Goal: Task Accomplishment & Management: Complete application form

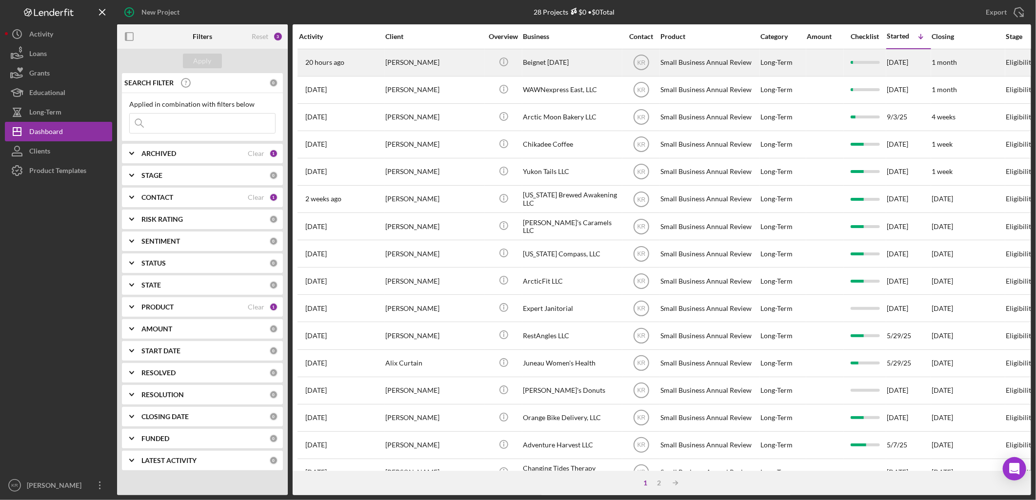
click at [471, 61] on div "[PERSON_NAME]" at bounding box center [434, 63] width 98 height 26
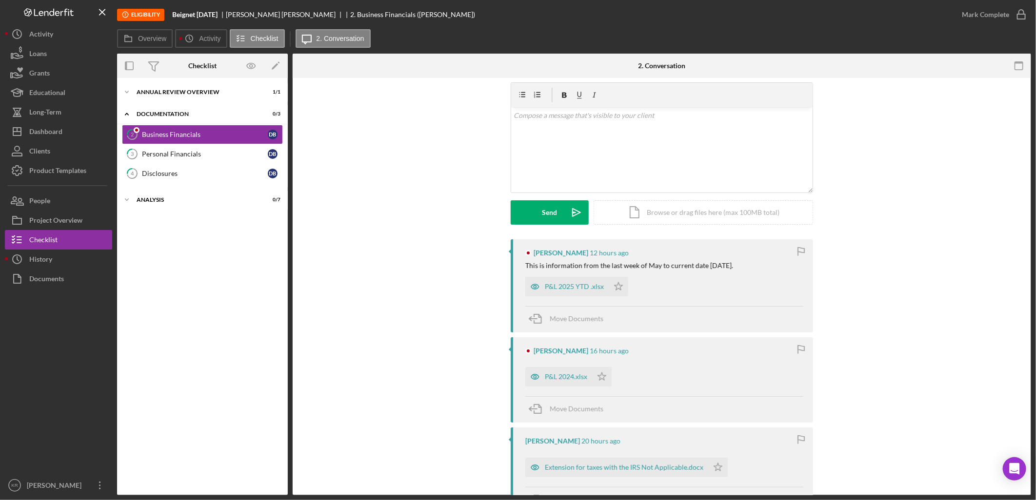
scroll to position [108, 0]
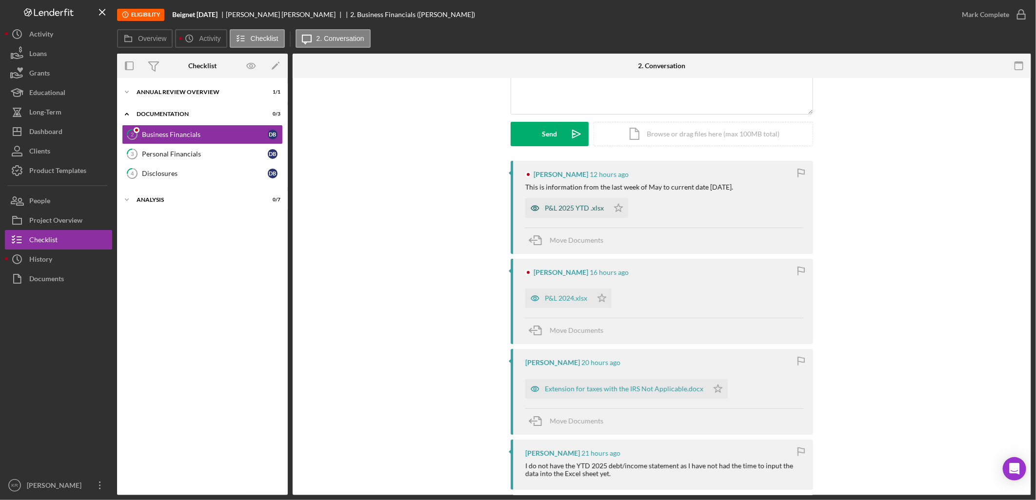
click at [561, 213] on div "P&L 2025 YTD .xlsx" at bounding box center [566, 208] width 83 height 20
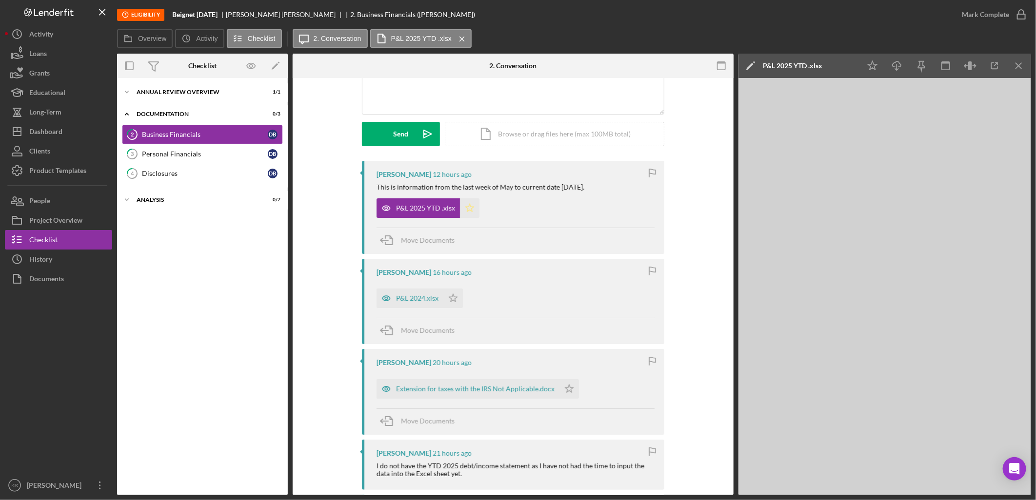
click at [466, 212] on polygon "button" at bounding box center [470, 208] width 8 height 8
click at [418, 300] on div "P&L 2024.xlsx" at bounding box center [417, 299] width 42 height 8
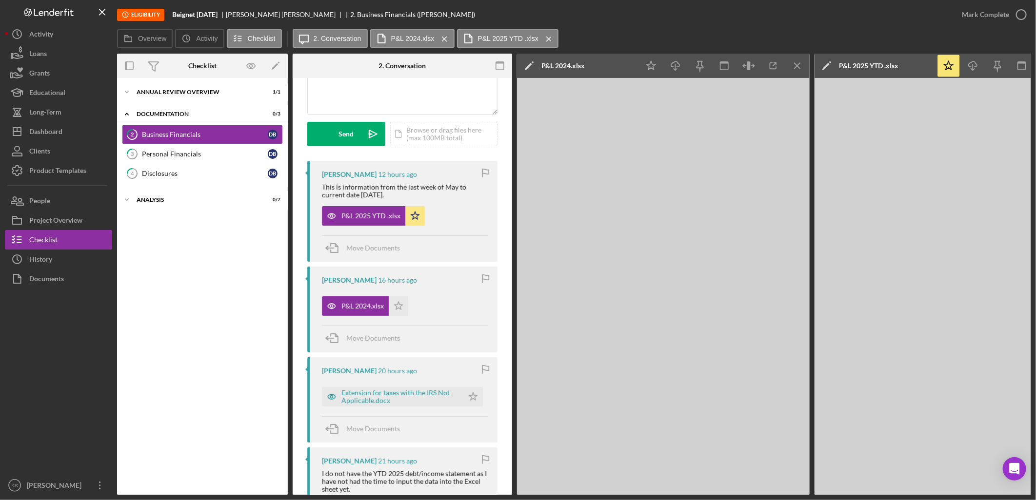
click at [409, 311] on div "P&L 2024.xlsx Icon/Star" at bounding box center [367, 304] width 91 height 24
click at [397, 309] on polygon "button" at bounding box center [399, 306] width 8 height 8
click at [368, 396] on div "Extension for taxes with the IRS Not Applicable.docx" at bounding box center [399, 397] width 117 height 16
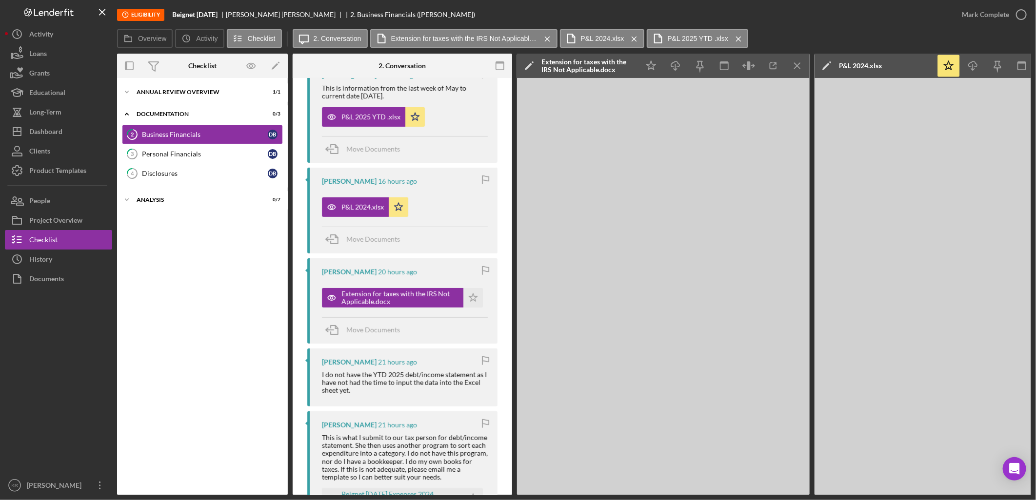
scroll to position [271, 0]
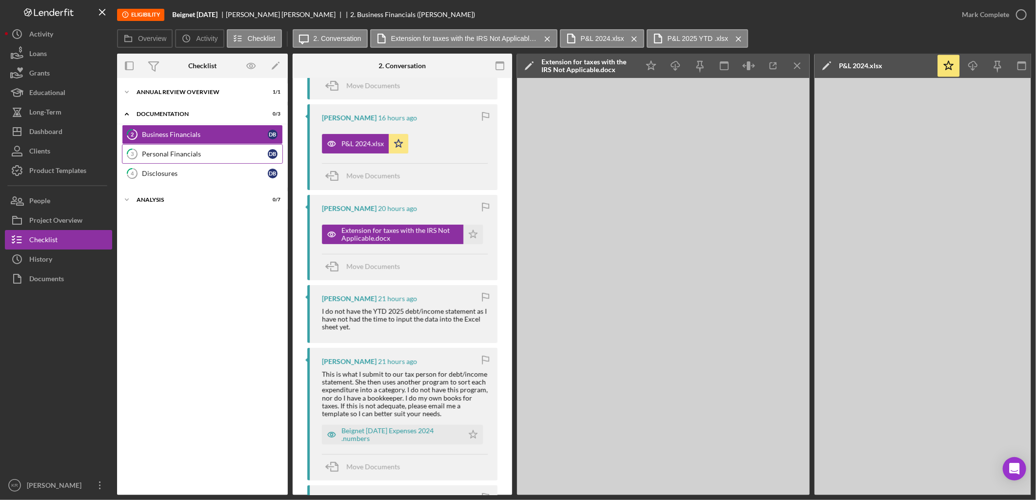
click at [153, 158] on div "Personal Financials" at bounding box center [205, 154] width 126 height 8
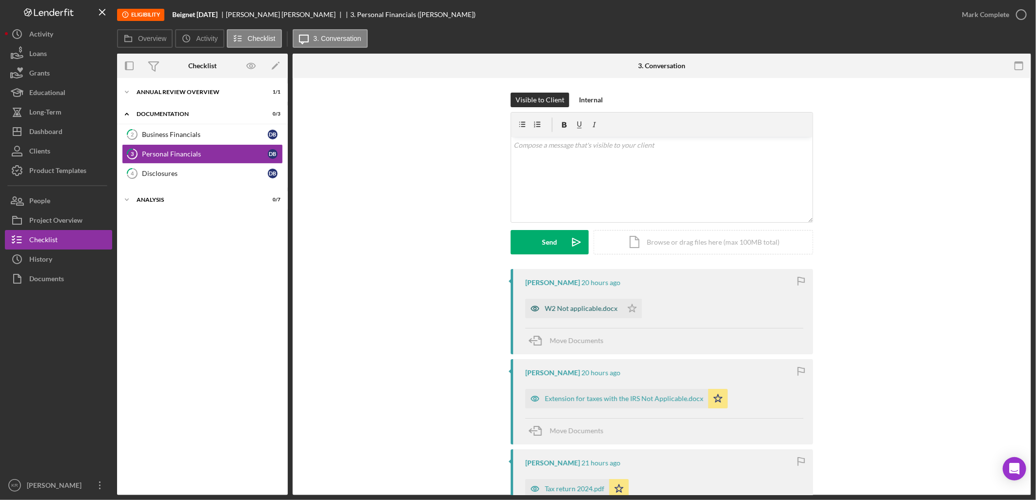
click at [588, 309] on div "W2 Not applicable.docx" at bounding box center [581, 309] width 73 height 8
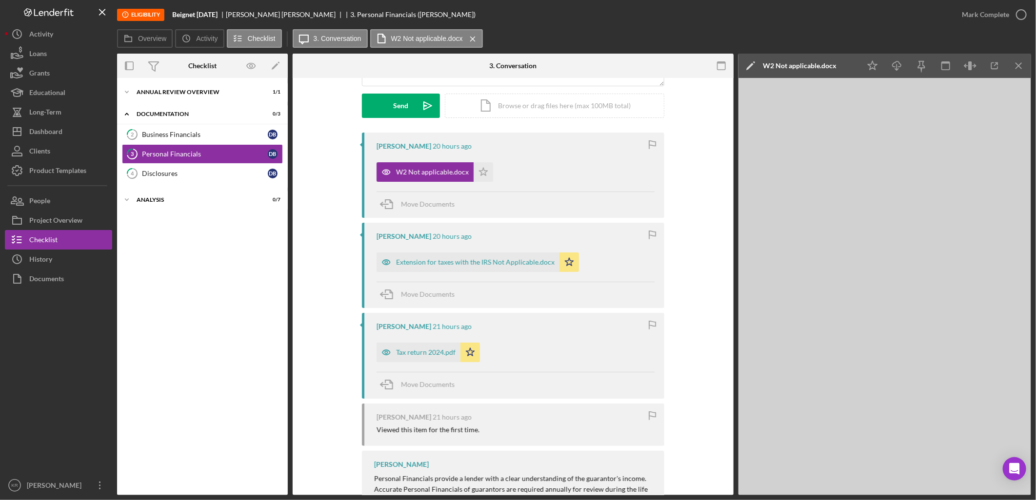
scroll to position [217, 0]
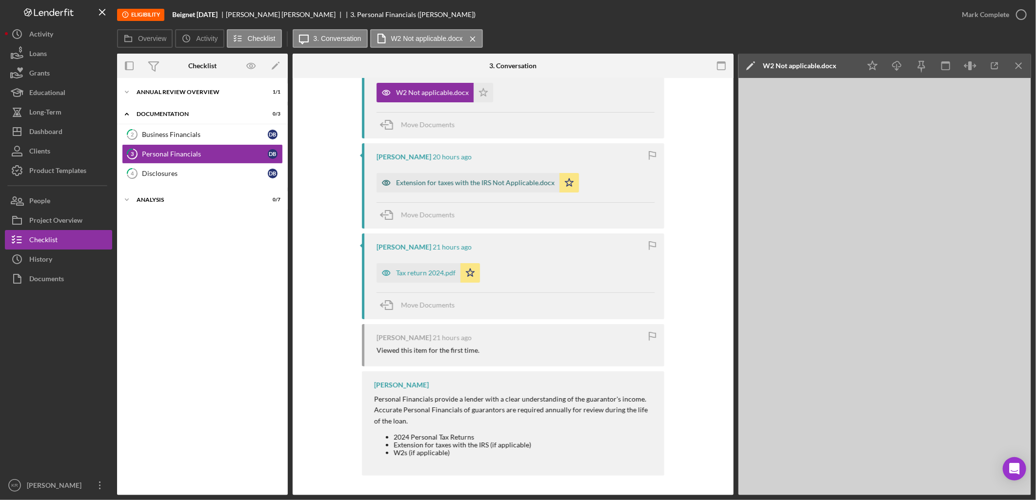
click at [456, 192] on div "Extension for taxes with the IRS Not Applicable.docx" at bounding box center [467, 183] width 183 height 20
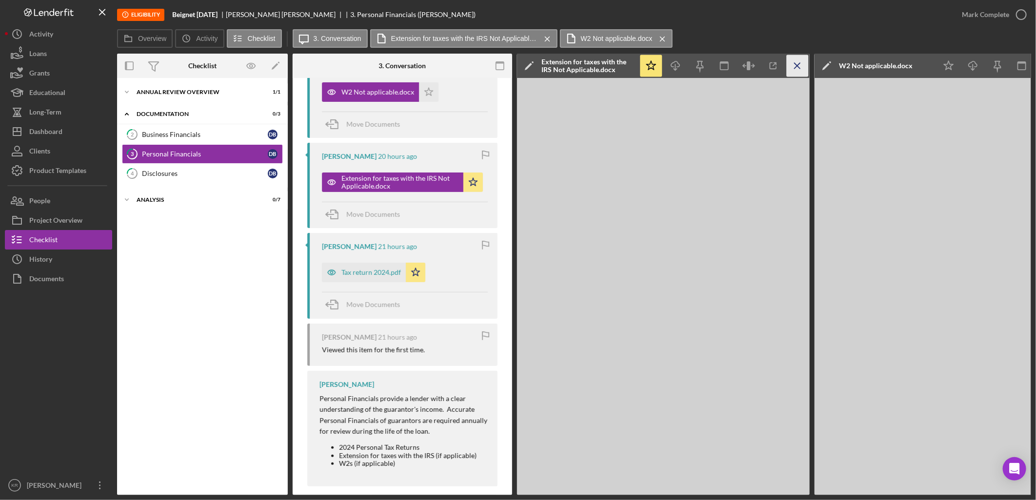
click at [791, 66] on icon "Icon/Menu Close" at bounding box center [798, 66] width 22 height 22
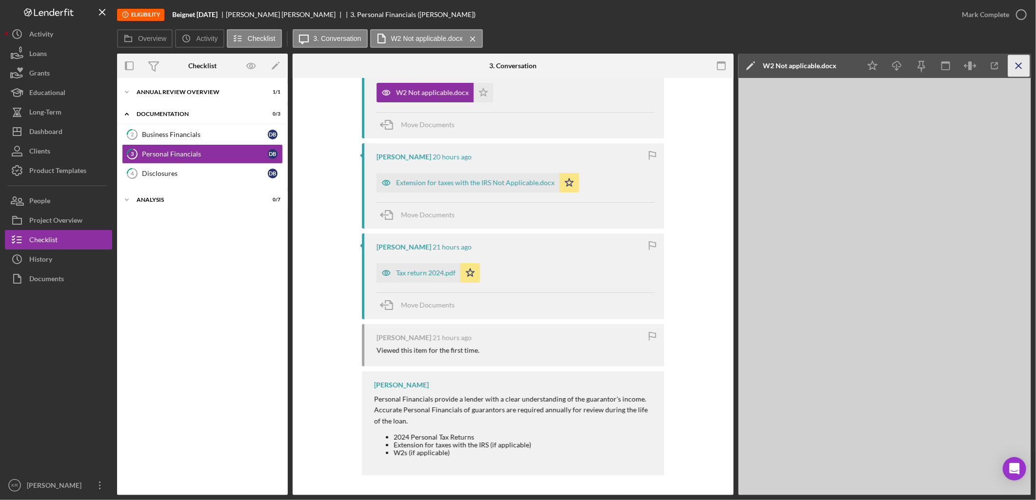
click at [1022, 66] on icon "Icon/Menu Close" at bounding box center [1019, 66] width 22 height 22
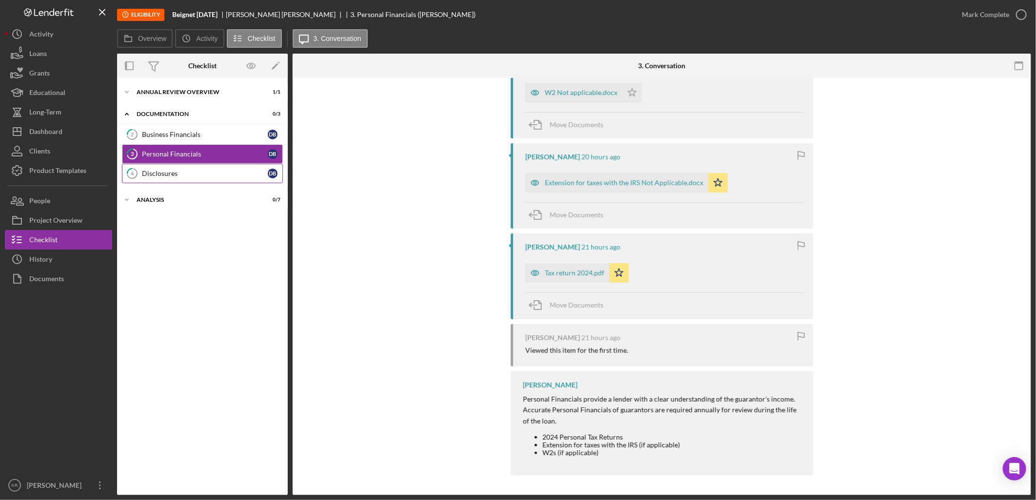
click at [202, 173] on div "Disclosures" at bounding box center [205, 174] width 126 height 8
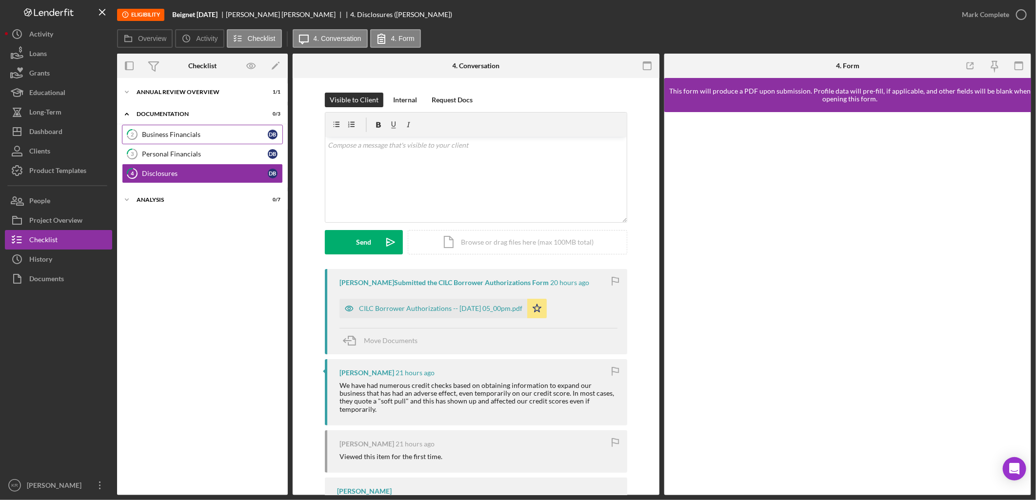
click at [194, 129] on link "2 Business Financials D B" at bounding box center [202, 135] width 161 height 20
